Goal: Transaction & Acquisition: Purchase product/service

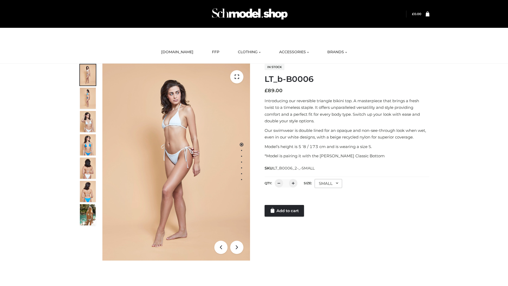
click at [285, 211] on link "Add to cart" at bounding box center [284, 211] width 39 height 12
